Goal: Task Accomplishment & Management: Manage account settings

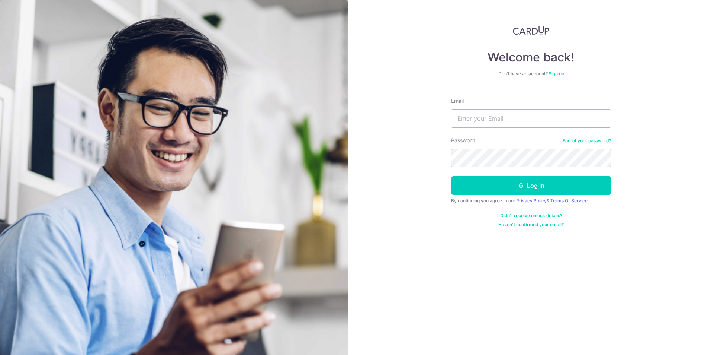
type input "[EMAIL_ADDRESS][DOMAIN_NAME]"
click at [511, 189] on button "Log in" at bounding box center [531, 185] width 160 height 19
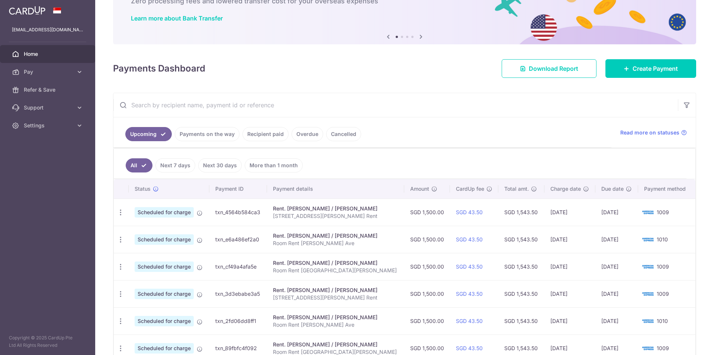
scroll to position [112, 0]
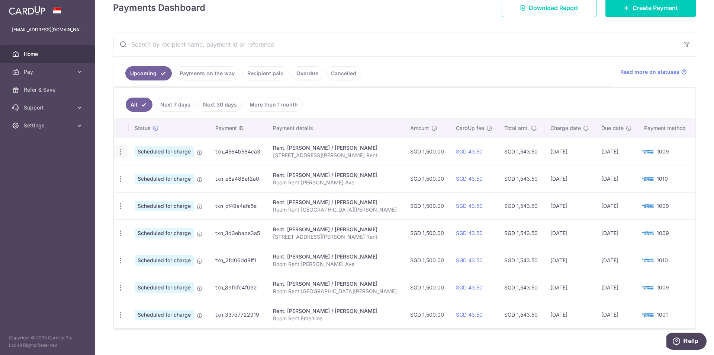
click at [122, 152] on icon "button" at bounding box center [121, 152] width 8 height 8
click at [135, 171] on span "Update payment" at bounding box center [160, 171] width 51 height 9
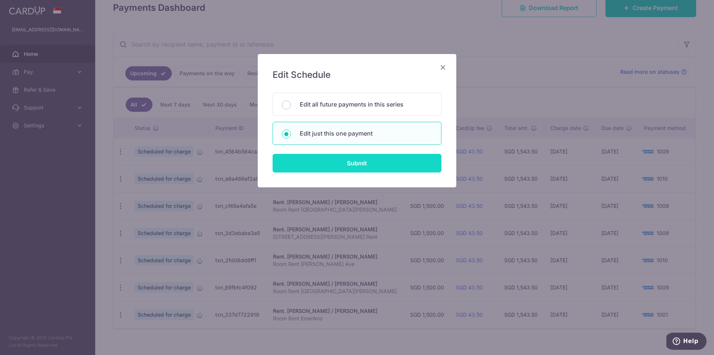
click at [362, 169] on input "Submit" at bounding box center [357, 163] width 169 height 19
radio input "true"
type input "1,500.00"
type input "19/09/2025"
type input "260 Sims Avenue Aroi Rent"
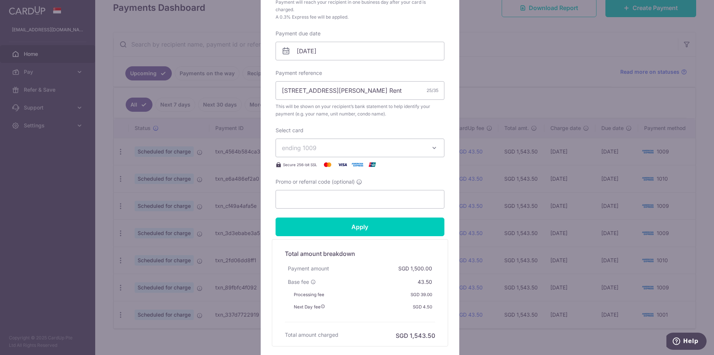
scroll to position [223, 0]
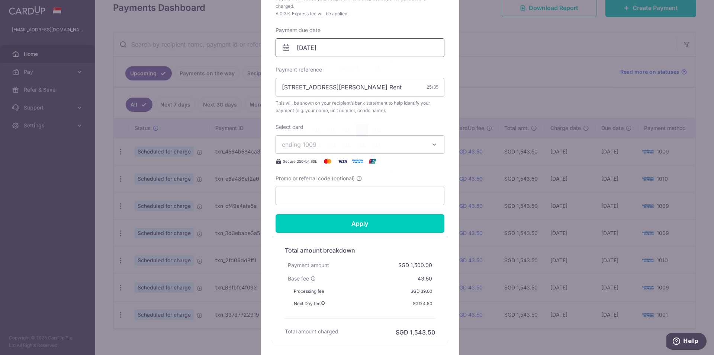
click at [310, 48] on input "19/09/2025" at bounding box center [360, 47] width 169 height 19
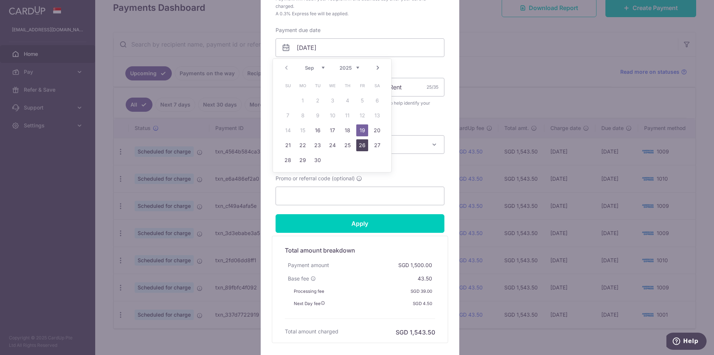
click at [364, 143] on link "26" at bounding box center [362, 145] width 12 height 12
type input "26/09/2025"
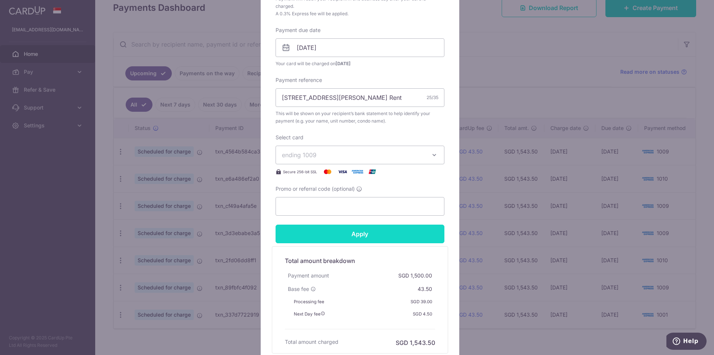
click at [349, 231] on input "Apply" at bounding box center [360, 233] width 169 height 19
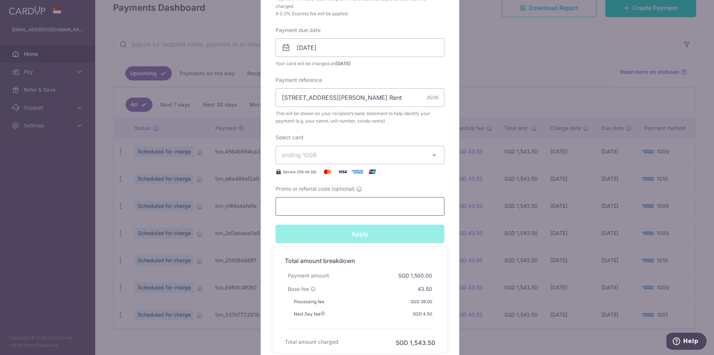
type input "Successfully Applied"
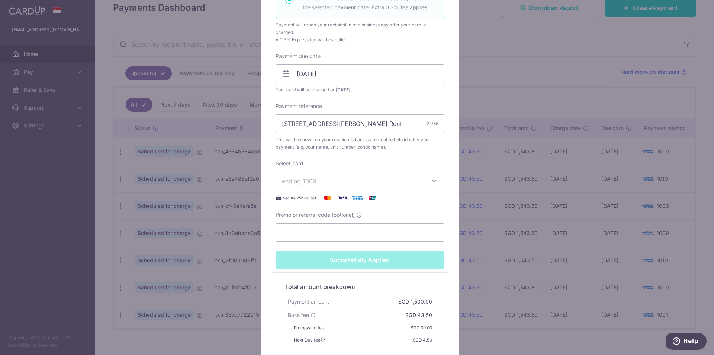
scroll to position [249, 0]
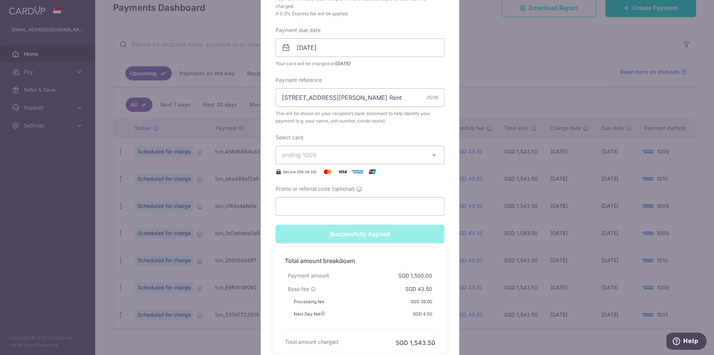
click at [496, 87] on div "Edit payment By clicking apply, you will make changes to all payments to Semera…" at bounding box center [357, 177] width 714 height 355
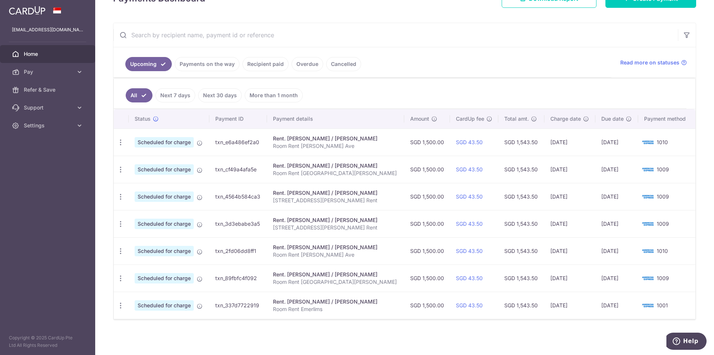
scroll to position [121, 0]
click at [121, 141] on icon "button" at bounding box center [121, 142] width 8 height 8
click at [168, 161] on span "Update payment" at bounding box center [160, 162] width 51 height 9
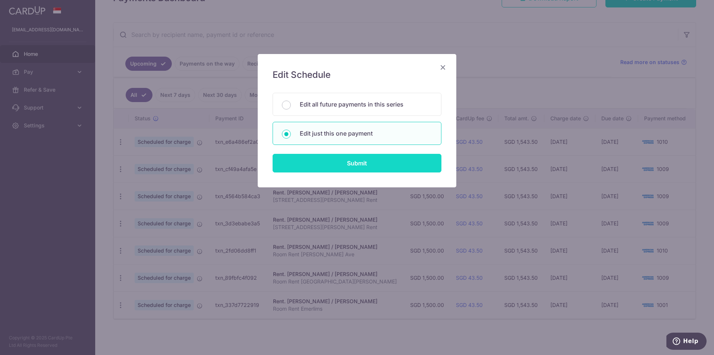
click at [371, 161] on input "Submit" at bounding box center [357, 163] width 169 height 19
radio input "true"
type input "1,500.00"
type input "19/09/2025"
type input "Room Rent John Sims Ave"
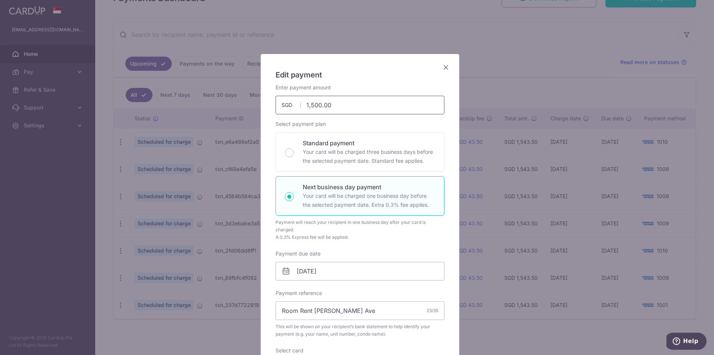
drag, startPoint x: 344, startPoint y: 104, endPoint x: 288, endPoint y: 100, distance: 55.9
click at [288, 100] on input "1,500.00" at bounding box center [360, 105] width 169 height 19
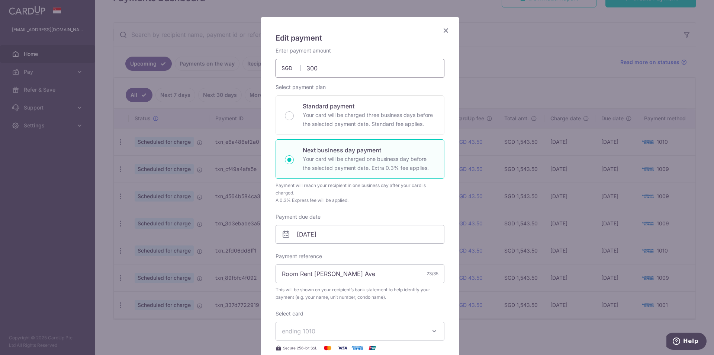
scroll to position [112, 0]
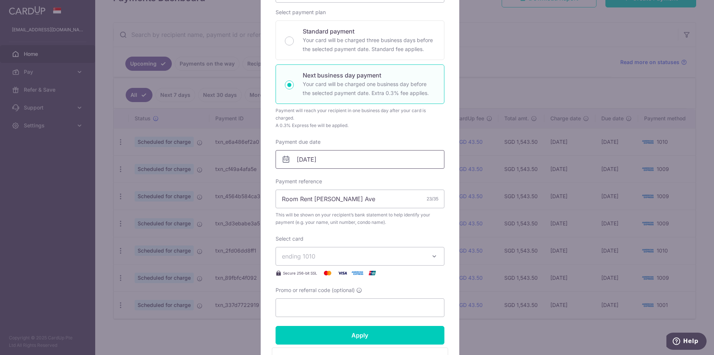
type input "300.00"
click at [297, 157] on input "19/09/2025" at bounding box center [360, 159] width 169 height 19
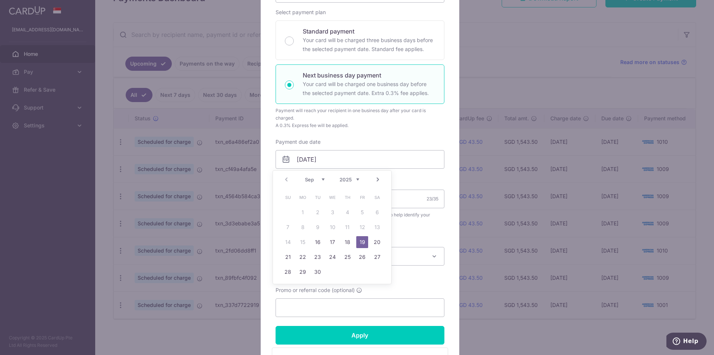
click at [286, 182] on div "Prev Next Sep Oct Nov Dec 2025 2026 2027 2028 2029 2030 2031 2032 2033 2034 2035" at bounding box center [332, 179] width 118 height 18
click at [321, 240] on link "16" at bounding box center [318, 242] width 12 height 12
type input "[DATE]"
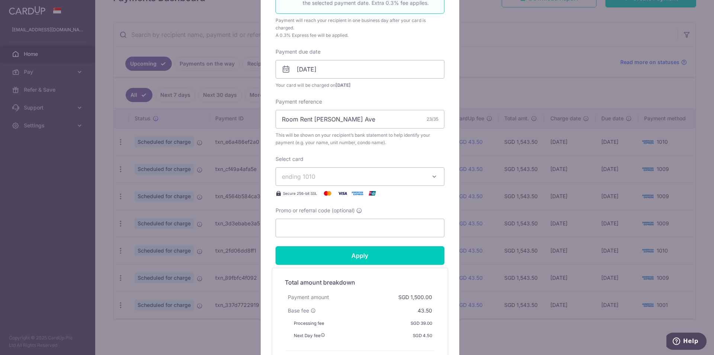
scroll to position [223, 0]
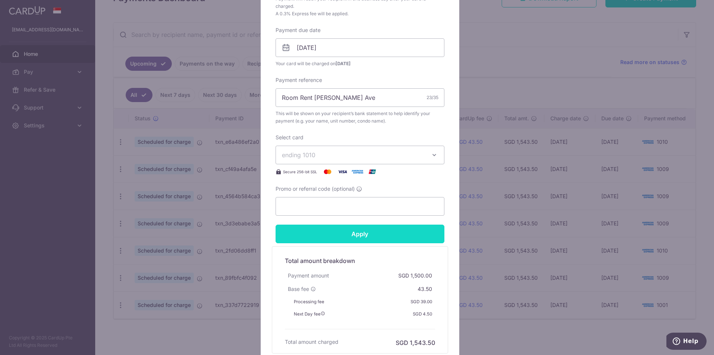
click at [356, 234] on input "Apply" at bounding box center [360, 233] width 169 height 19
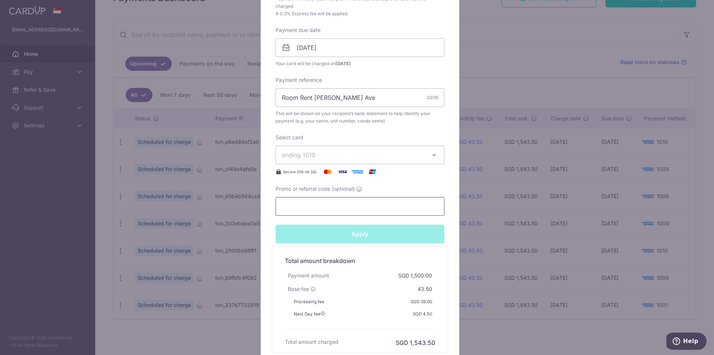
type input "Successfully Applied"
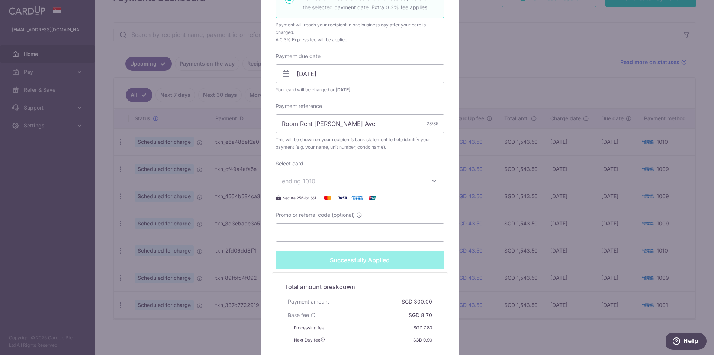
scroll to position [249, 0]
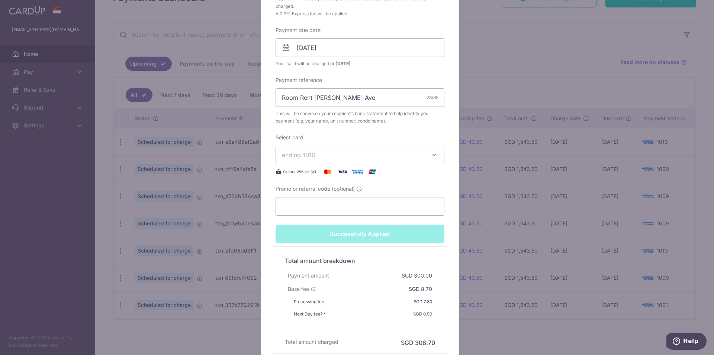
click at [502, 79] on div "Edit payment By clicking apply, you will make changes to all payments to Semera…" at bounding box center [357, 177] width 714 height 355
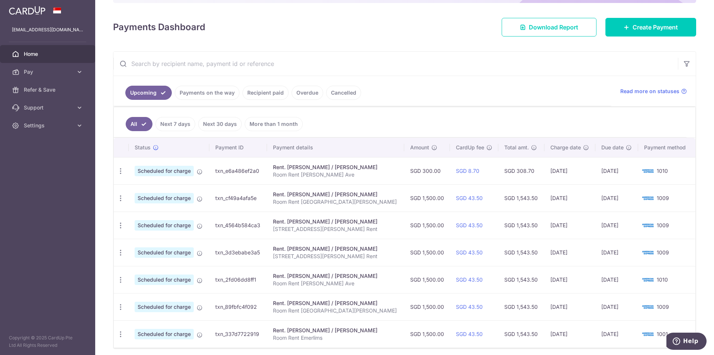
scroll to position [121, 0]
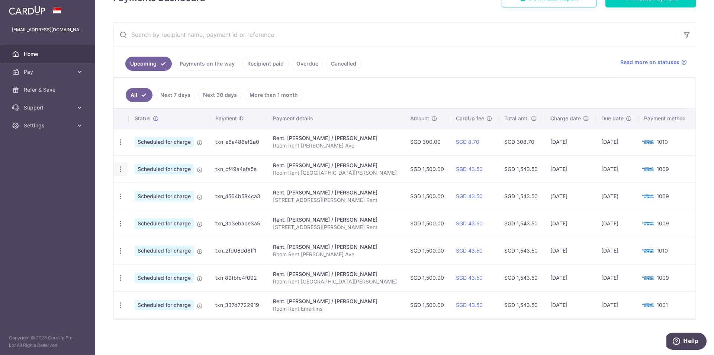
click at [124, 167] on icon "button" at bounding box center [121, 169] width 8 height 8
click at [166, 190] on span "Update payment" at bounding box center [160, 189] width 51 height 9
radio input "true"
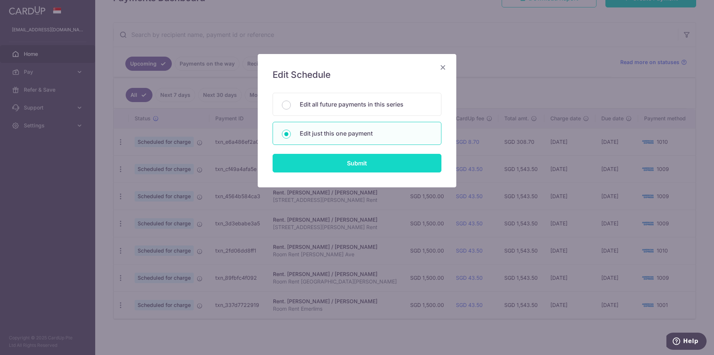
click at [341, 161] on input "Submit" at bounding box center [357, 163] width 169 height 19
radio input "true"
type input "1,500.00"
type input "22/09/2025"
type input "Room Rent Aroi Sims Ave"
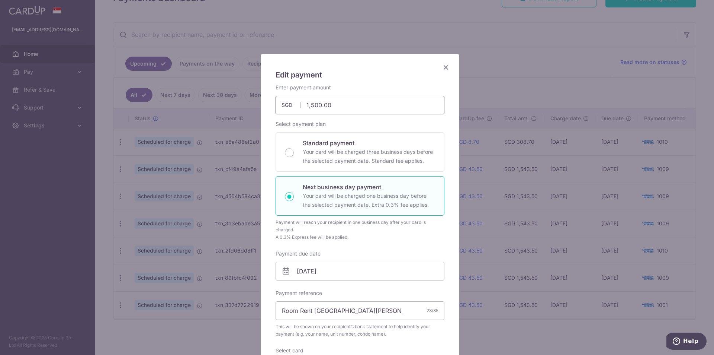
click at [309, 104] on input "1,500.00" at bounding box center [360, 105] width 169 height 19
type input "1,500.00"
click at [294, 270] on input "22/09/2025" at bounding box center [360, 271] width 169 height 19
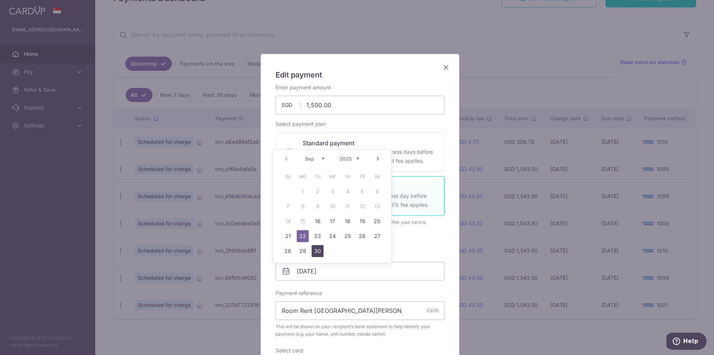
click at [316, 249] on link "30" at bounding box center [318, 251] width 12 height 12
type input "30/09/2025"
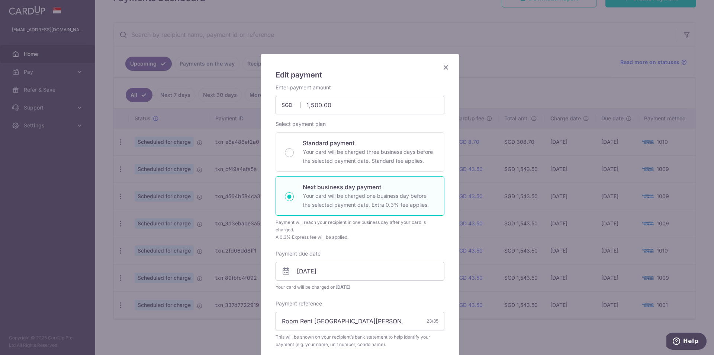
scroll to position [186, 0]
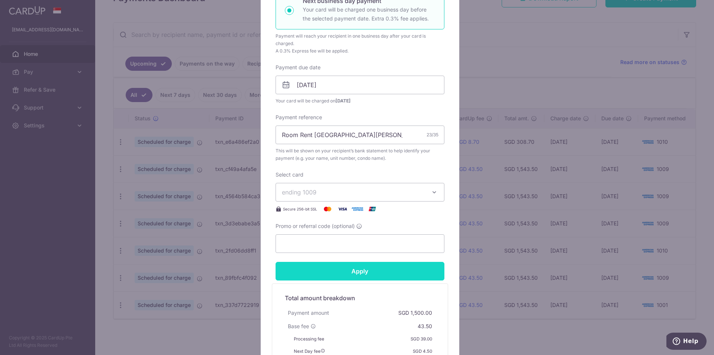
click at [354, 275] on input "Apply" at bounding box center [360, 271] width 169 height 19
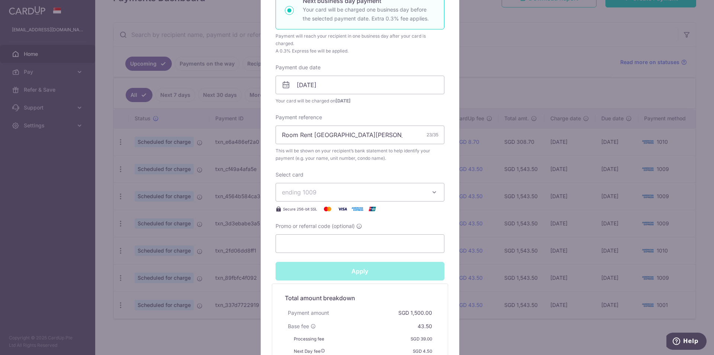
type input "Successfully Applied"
click at [529, 59] on div "Edit payment By clicking apply, you will make changes to all payments to Semera…" at bounding box center [357, 177] width 714 height 355
